Goal: Book appointment/travel/reservation

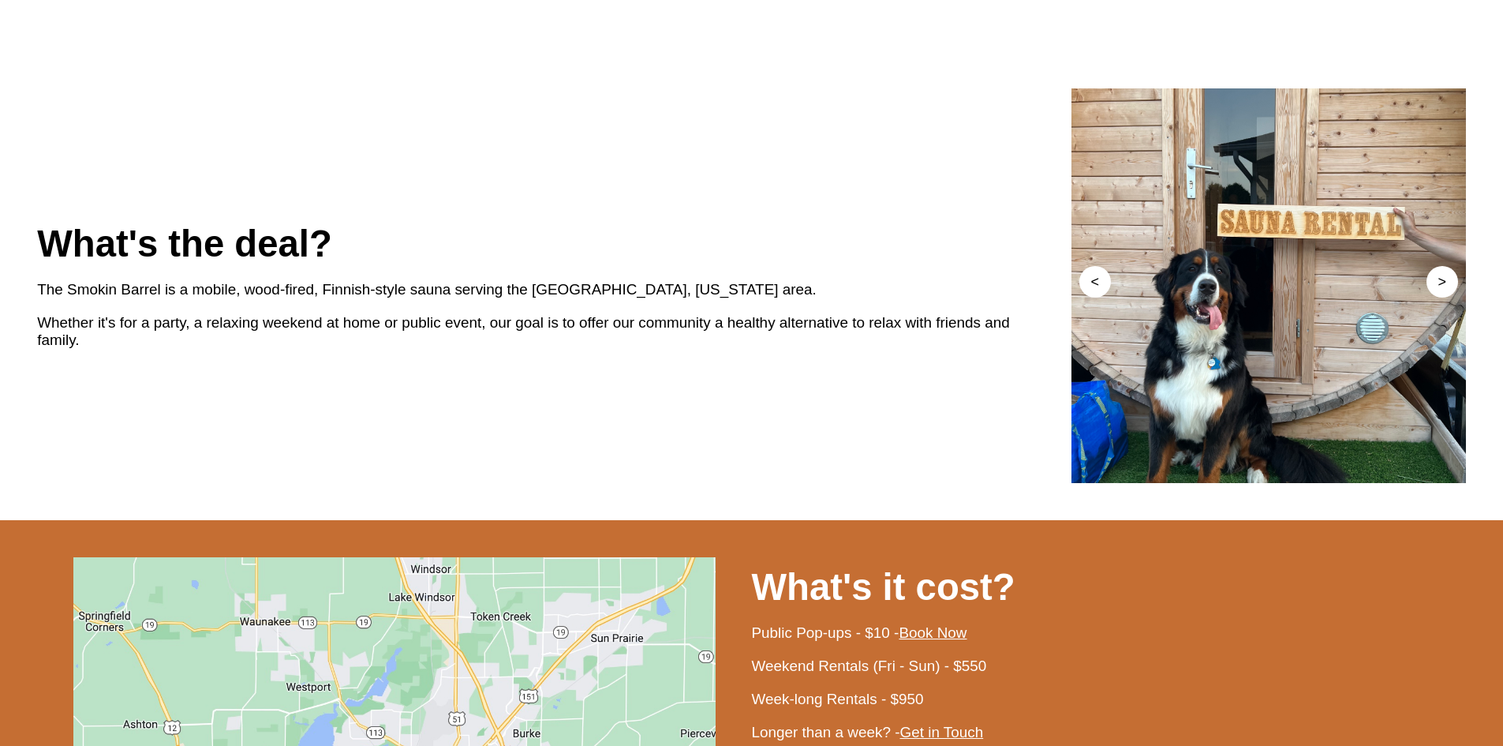
scroll to position [710, 0]
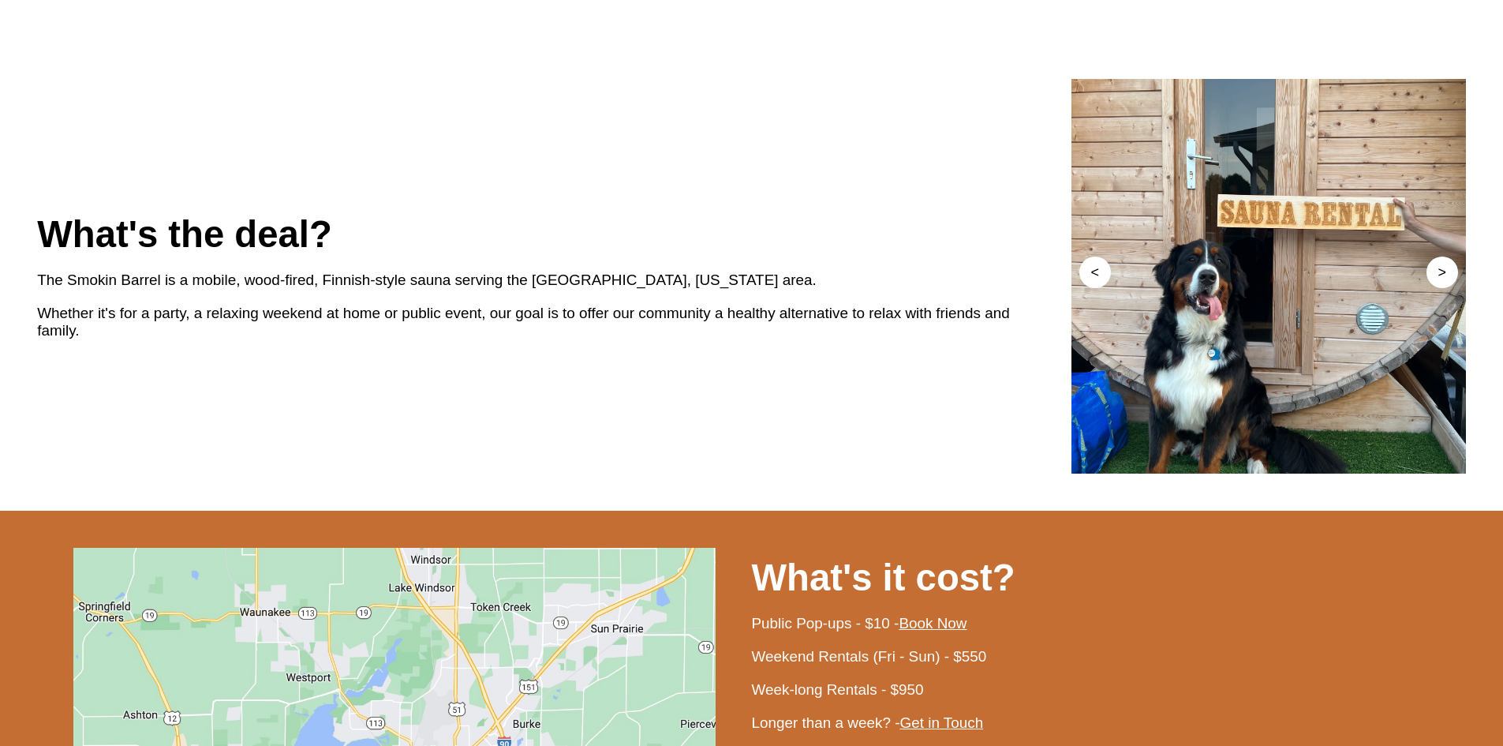
click at [443, 347] on div "Whether it's for a party, a relaxing weekend at home or public event, our goal …" at bounding box center [554, 322] width 1035 height 51
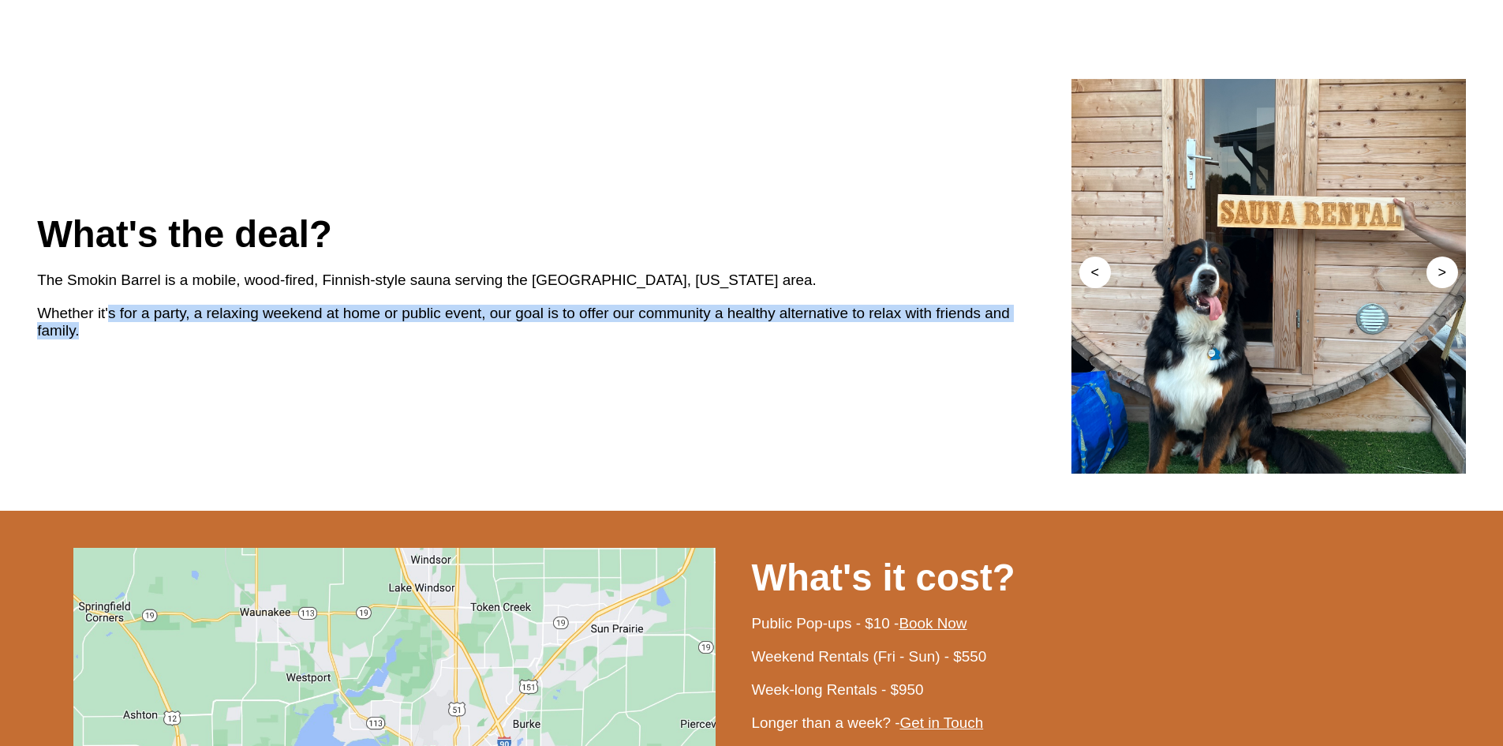
click at [443, 347] on div "Whether it's for a party, a relaxing weekend at home or public event, our goal …" at bounding box center [554, 322] width 1035 height 51
click at [477, 347] on div "Whether it's for a party, a relaxing weekend at home or public event, our goal …" at bounding box center [554, 322] width 1035 height 51
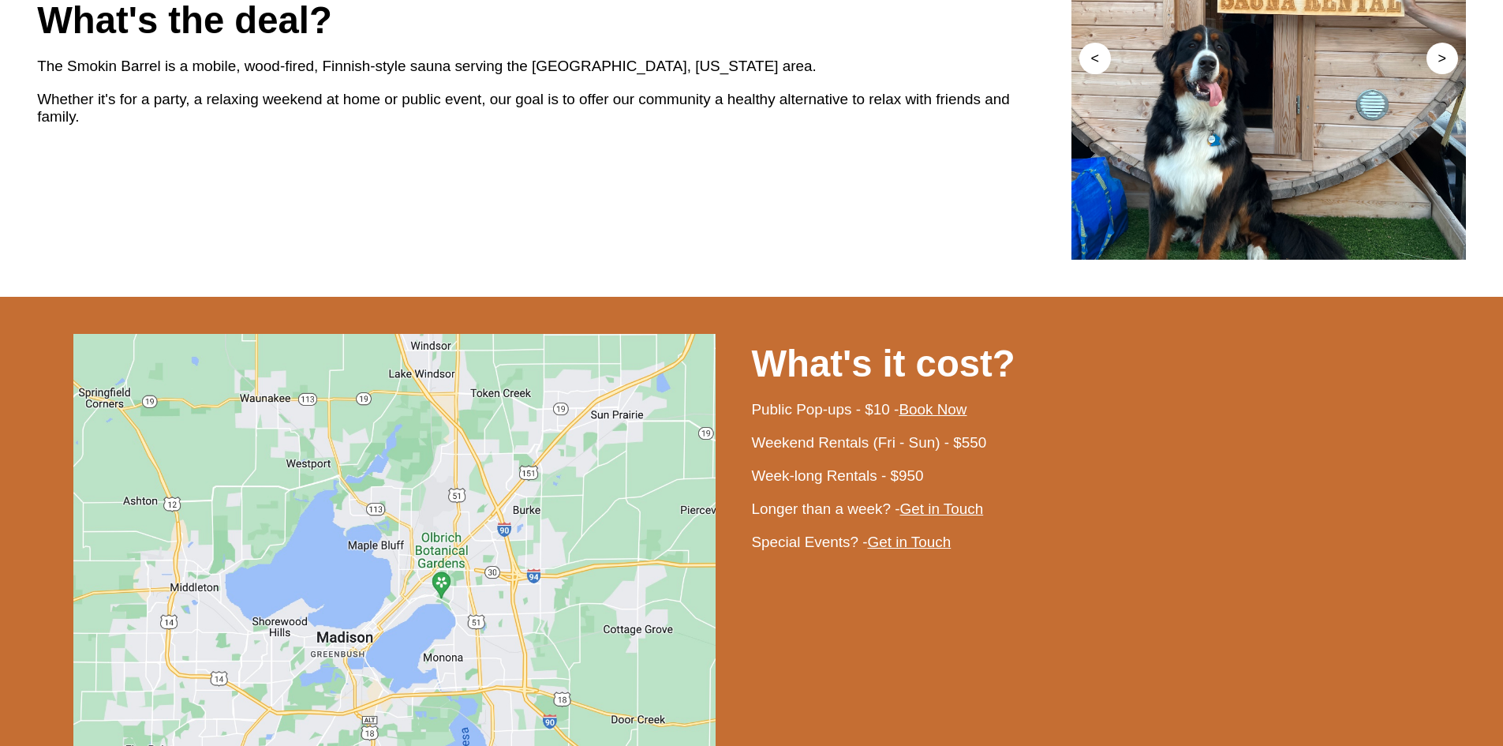
scroll to position [947, 0]
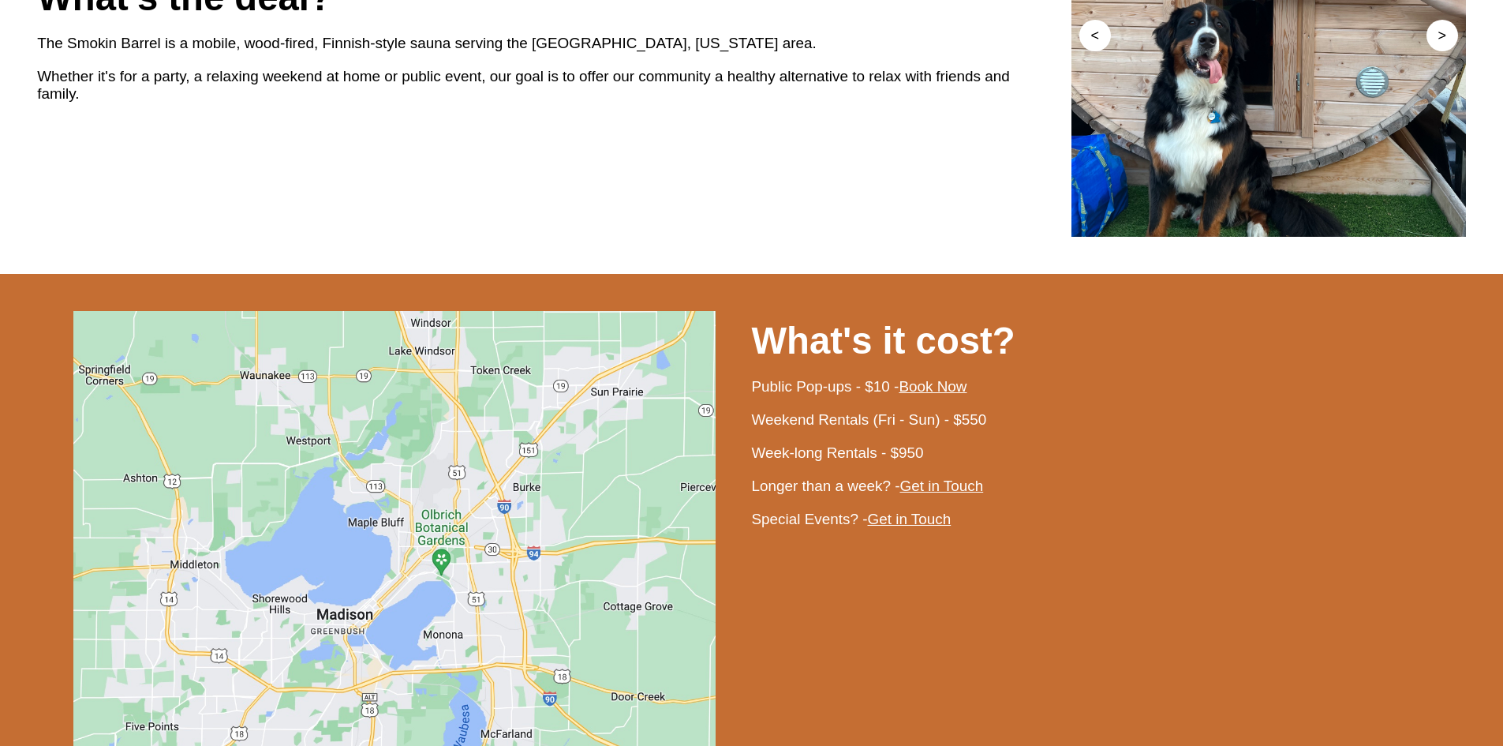
click at [807, 403] on div "Public Pop-ups - $10 - Book Now" at bounding box center [1109, 386] width 714 height 33
click at [805, 436] on div "Weekend Rentals (Fri - Sun) - $550" at bounding box center [1109, 419] width 714 height 33
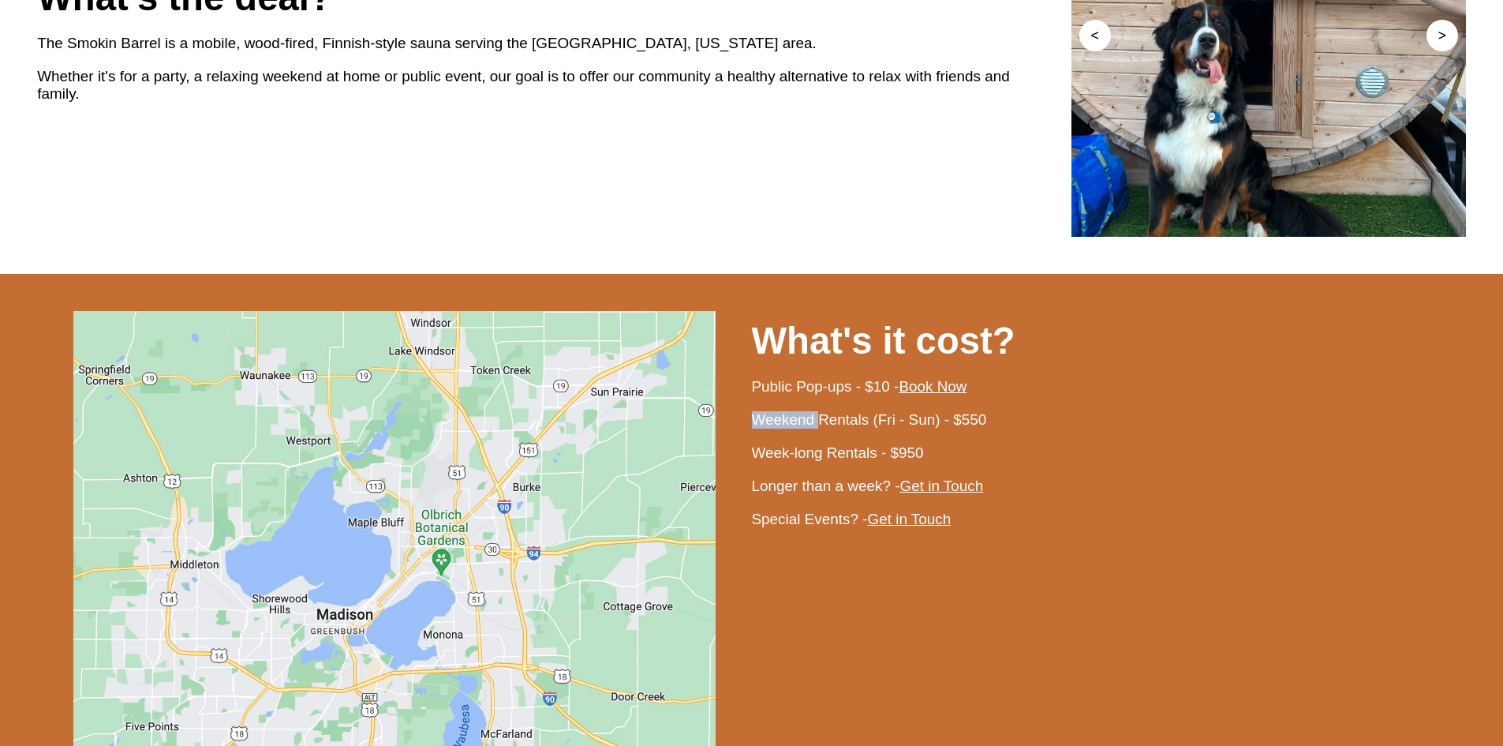
click at [805, 436] on div "Weekend Rentals (Fri - Sun) - $550" at bounding box center [1109, 419] width 714 height 33
click at [818, 470] on div "Week-long Rentals - $950" at bounding box center [1109, 452] width 714 height 33
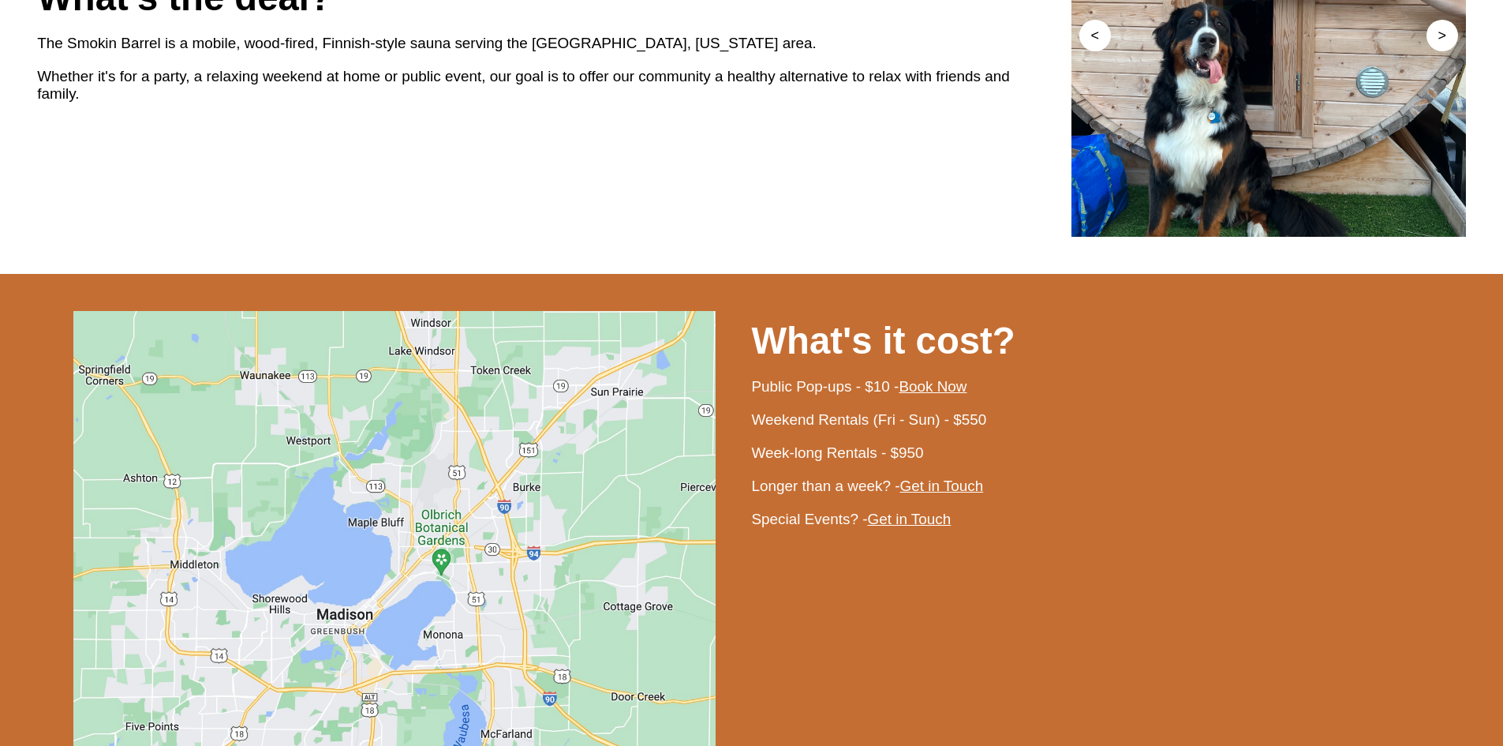
click at [819, 503] on div "Longer than a week? - Get in Touch" at bounding box center [1109, 486] width 714 height 33
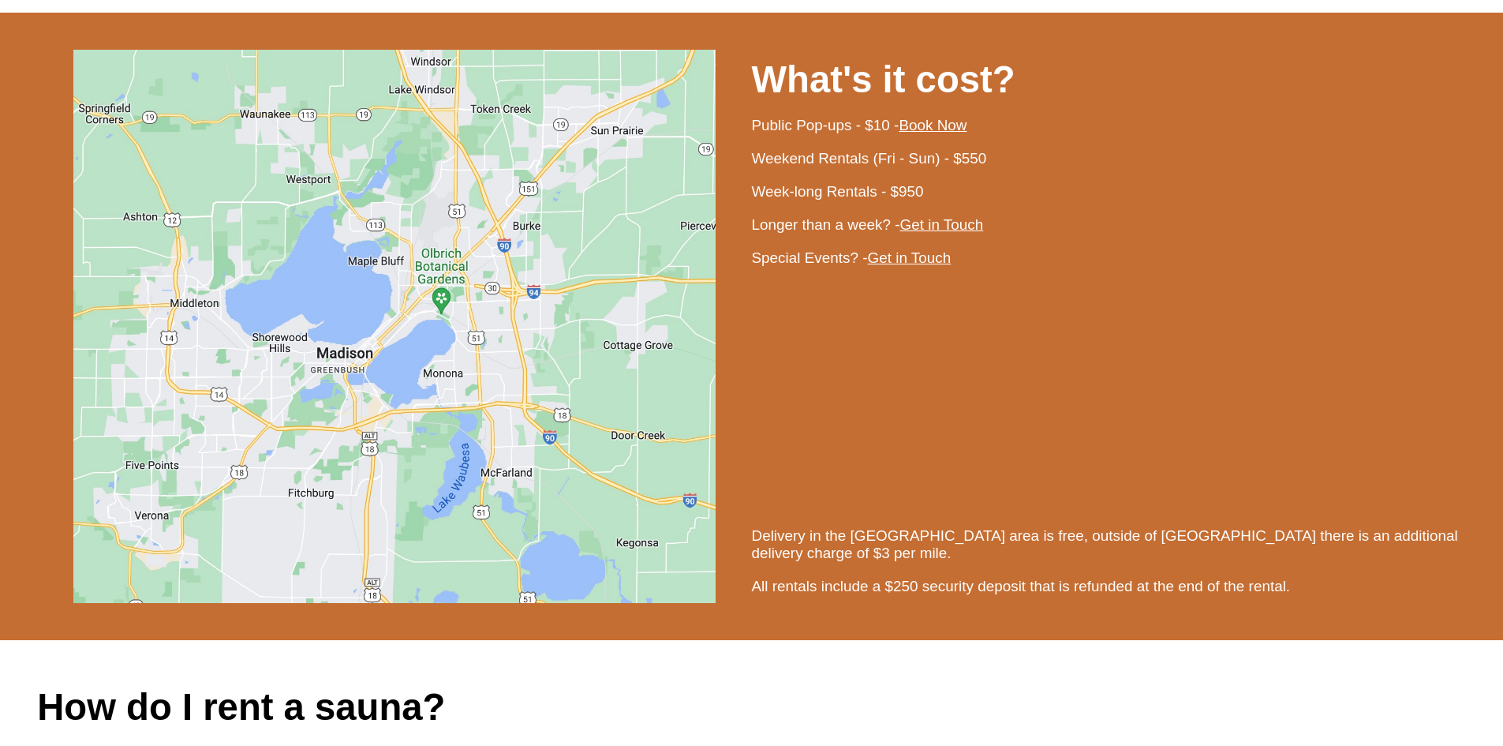
scroll to position [814, 0]
